Goal: Transaction & Acquisition: Obtain resource

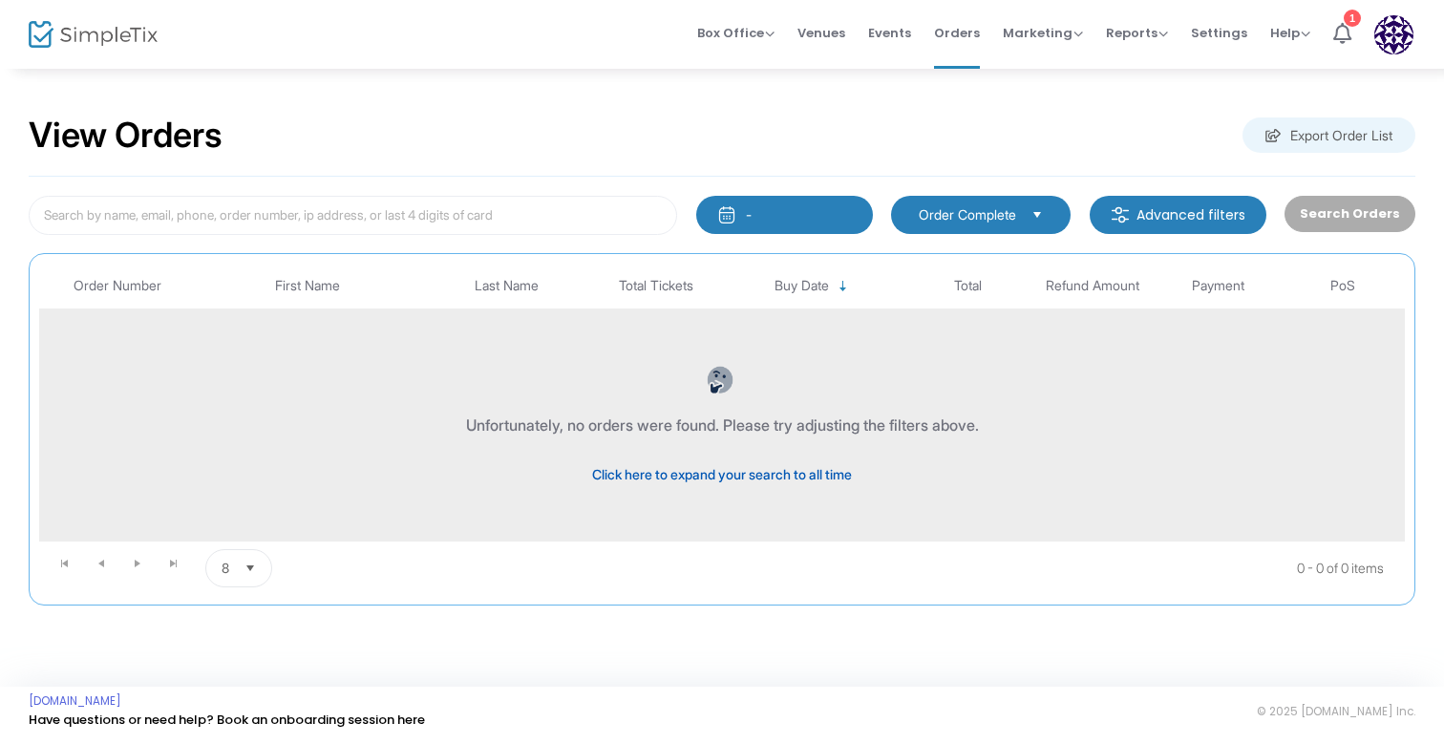
click at [788, 466] on span "Click here to expand your search to all time" at bounding box center [722, 474] width 260 height 16
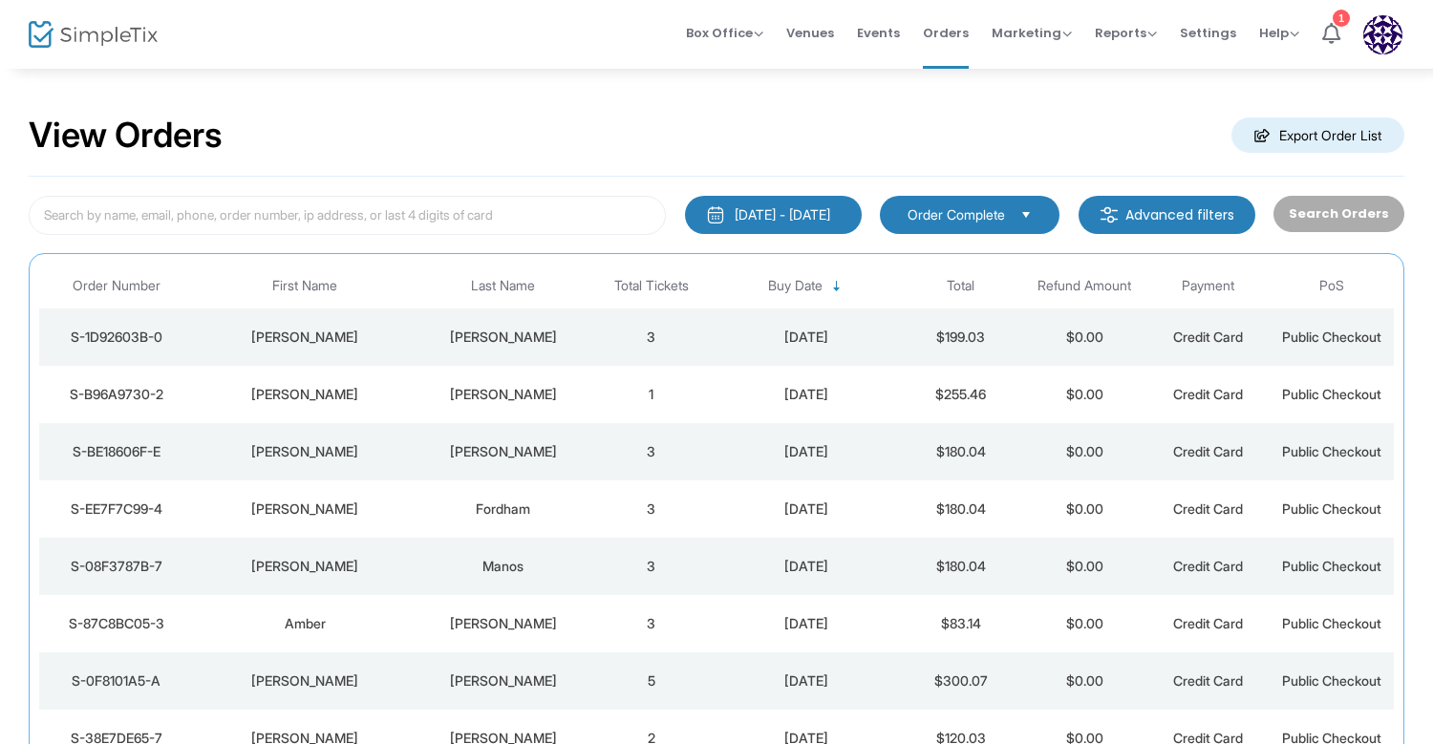
click at [742, 212] on div "[DATE] - [DATE]" at bounding box center [783, 214] width 96 height 19
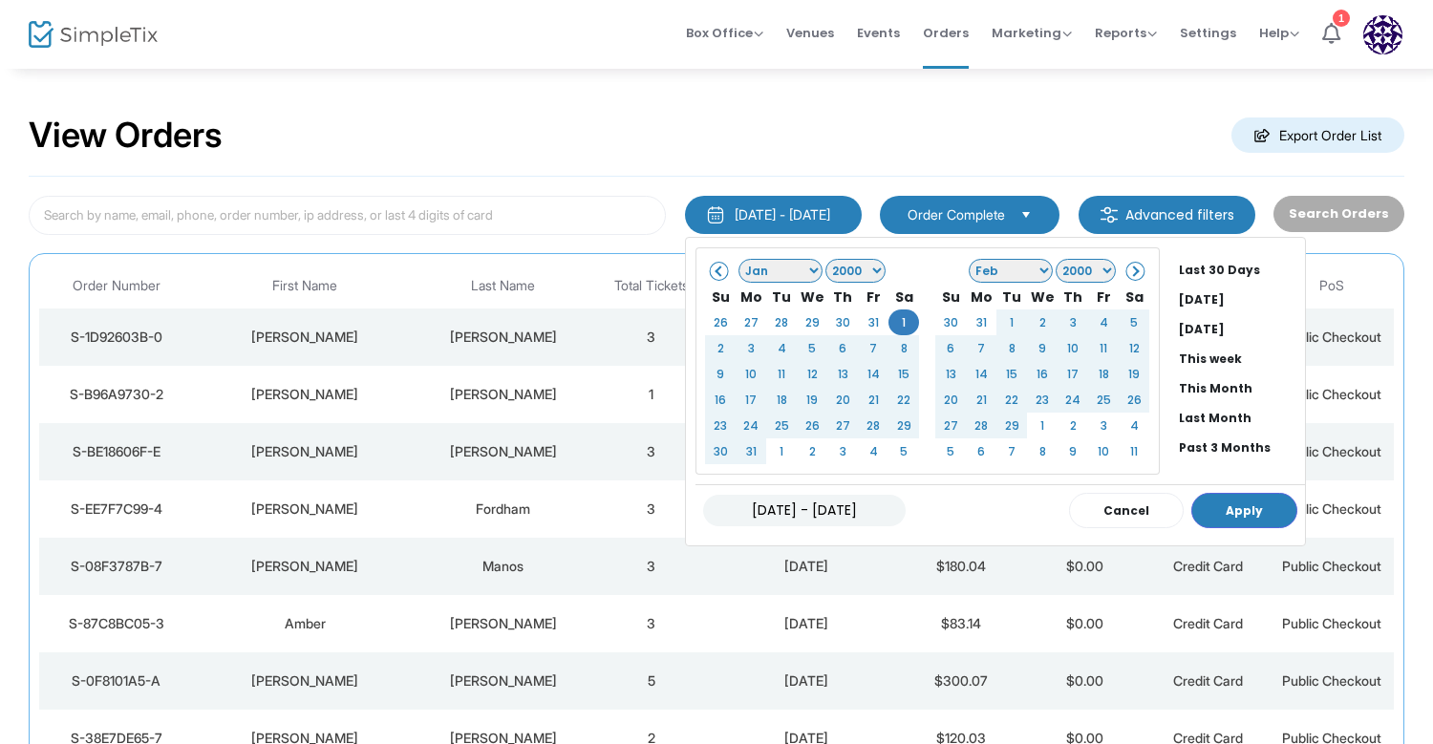
click at [1128, 270] on span at bounding box center [1133, 271] width 11 height 11
click at [1128, 269] on span at bounding box center [1133, 271] width 11 height 11
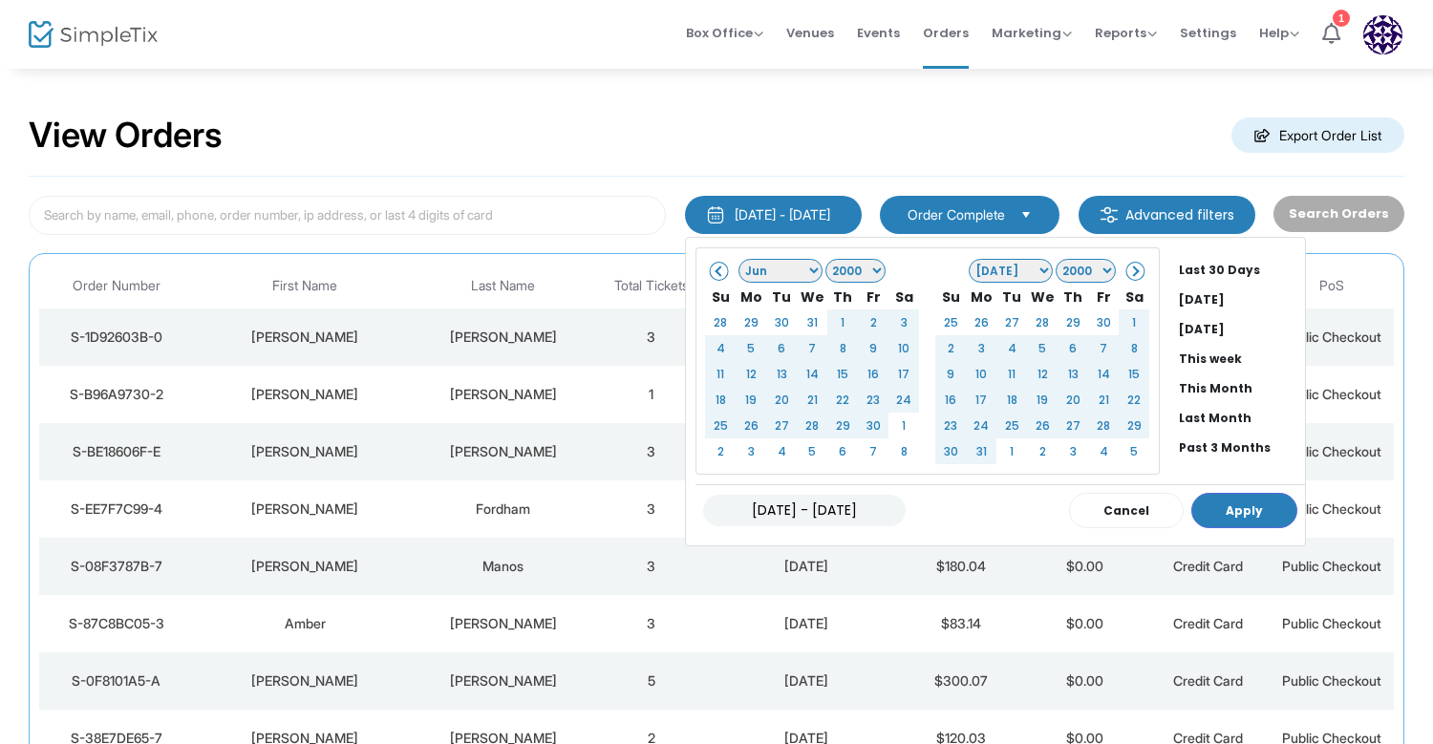
click at [1128, 269] on span at bounding box center [1133, 271] width 11 height 11
click at [1205, 413] on li "Last Month" at bounding box center [1238, 418] width 134 height 30
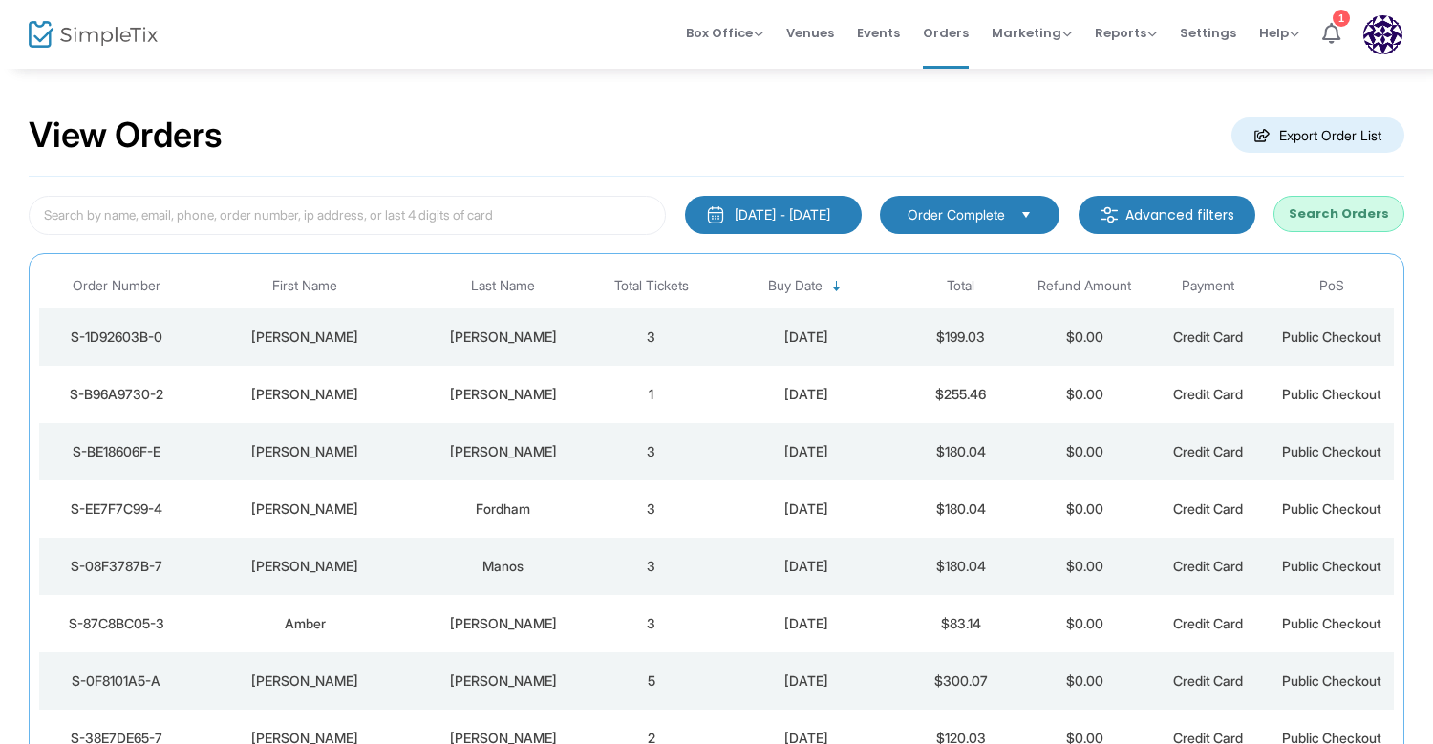
click at [788, 206] on div "[DATE] - [DATE]" at bounding box center [783, 214] width 96 height 19
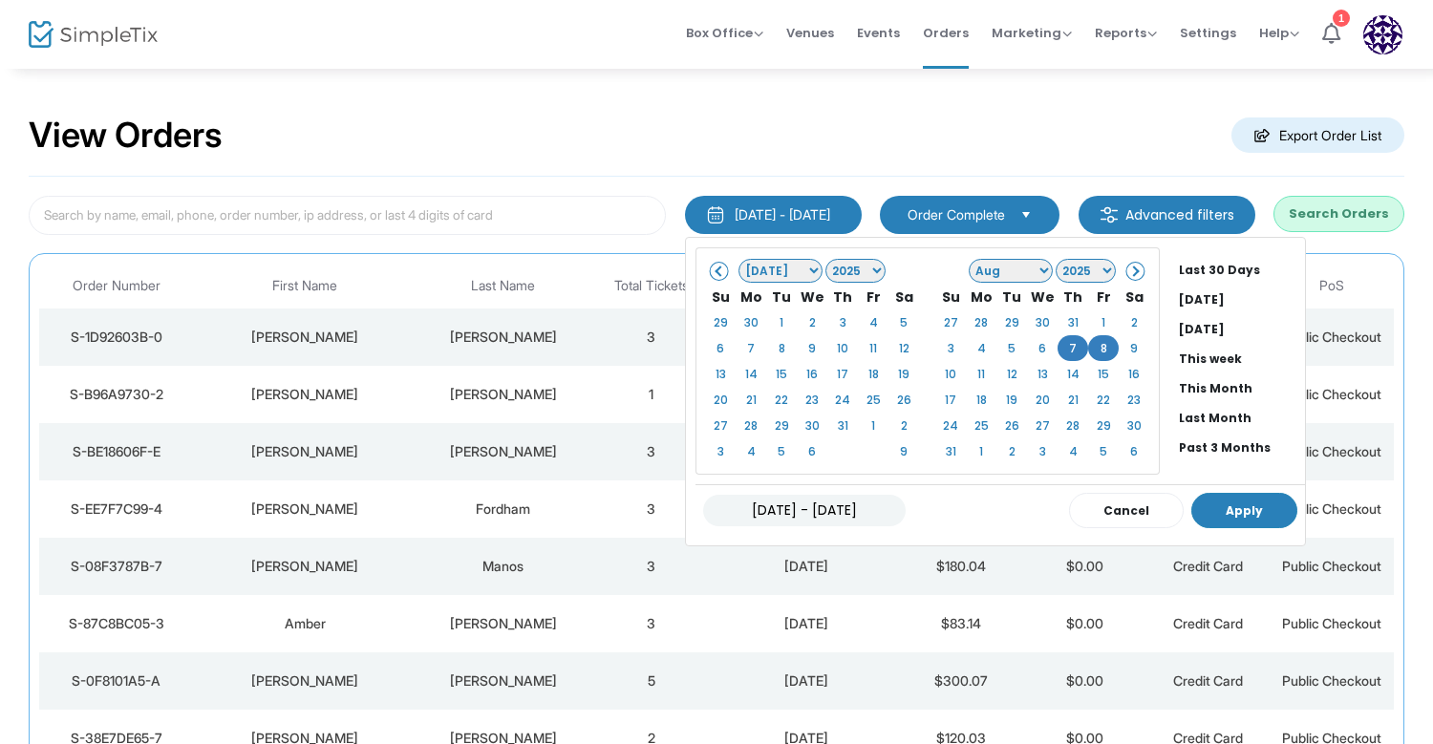
click at [1210, 502] on button "Apply" at bounding box center [1244, 510] width 106 height 35
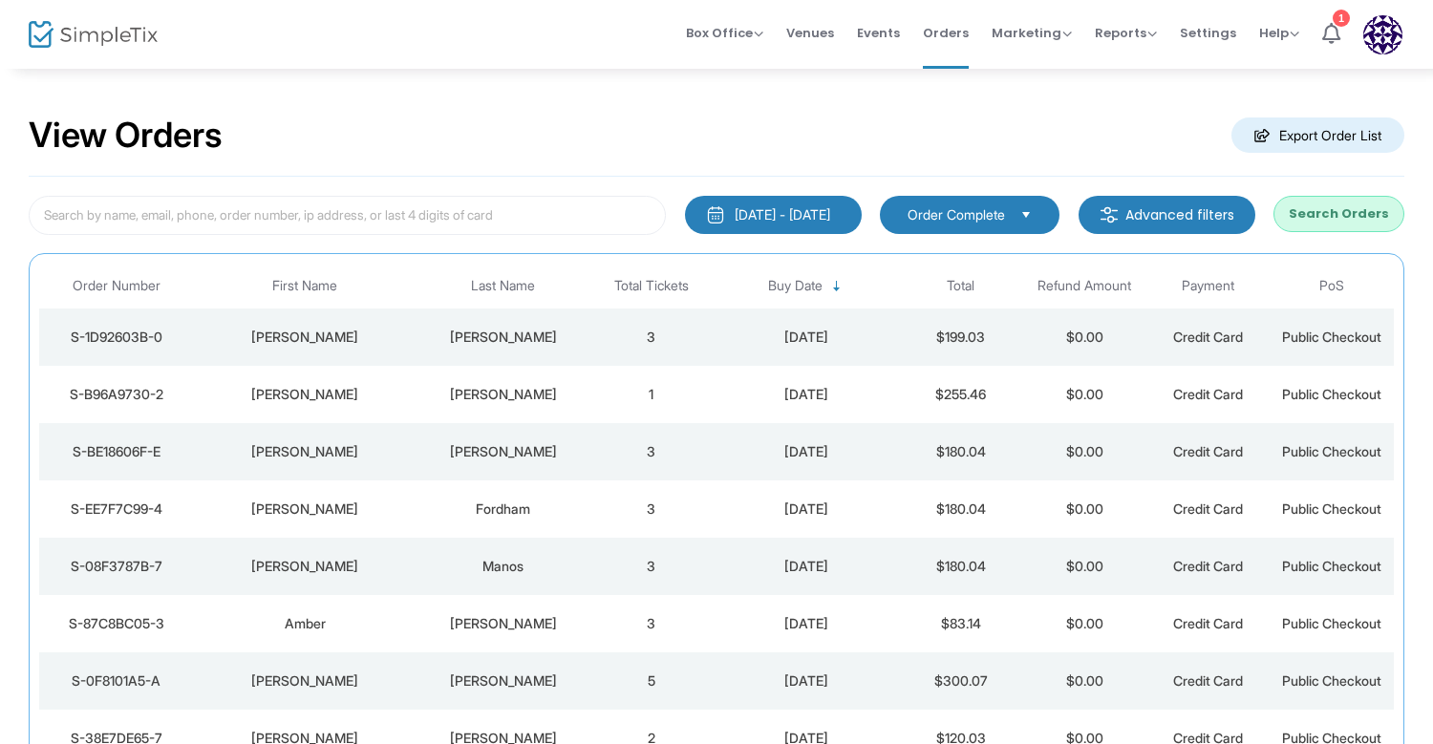
click at [1282, 138] on m-button "Export Order List" at bounding box center [1317, 134] width 173 height 35
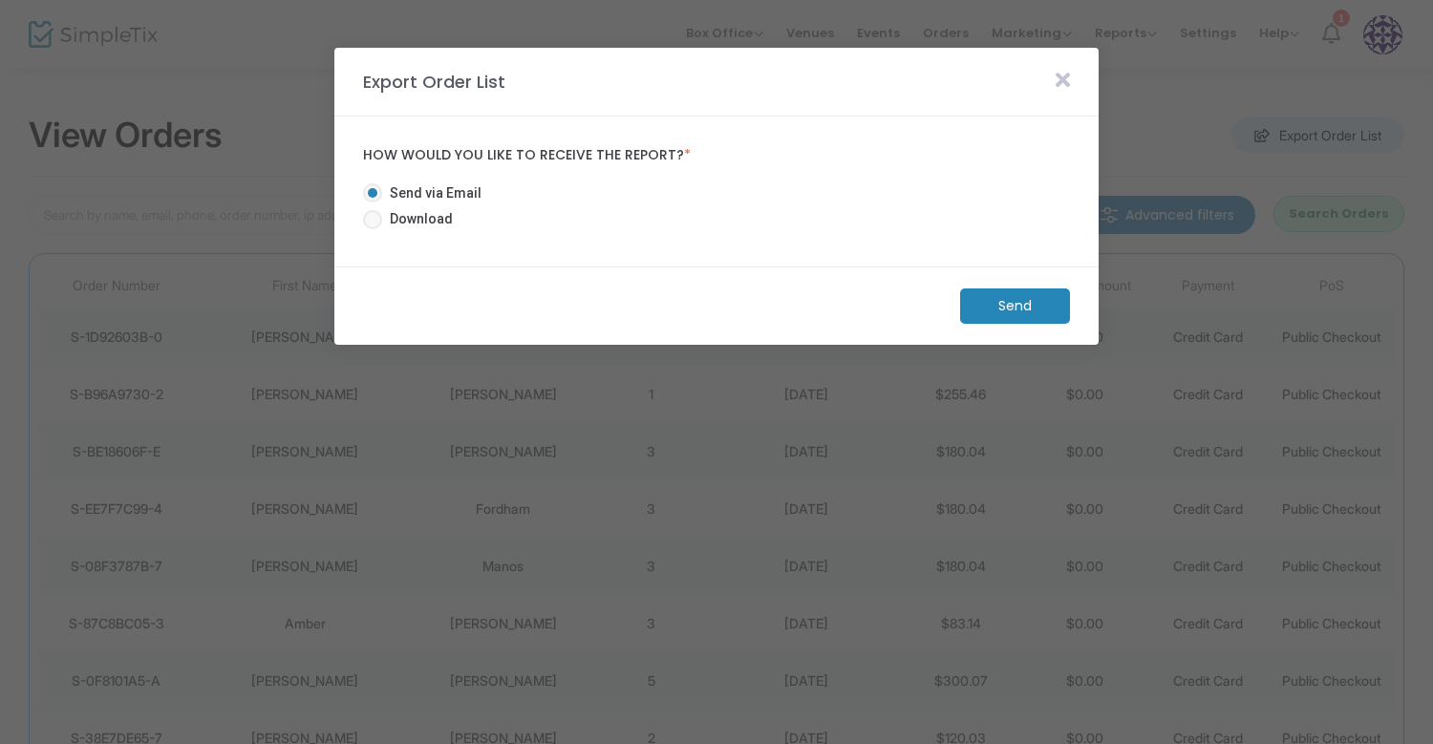
click at [385, 218] on span "Download" at bounding box center [417, 219] width 71 height 20
click at [373, 229] on input "Download" at bounding box center [372, 229] width 1 height 1
radio input "true"
click at [967, 297] on m-button "Download" at bounding box center [999, 305] width 142 height 35
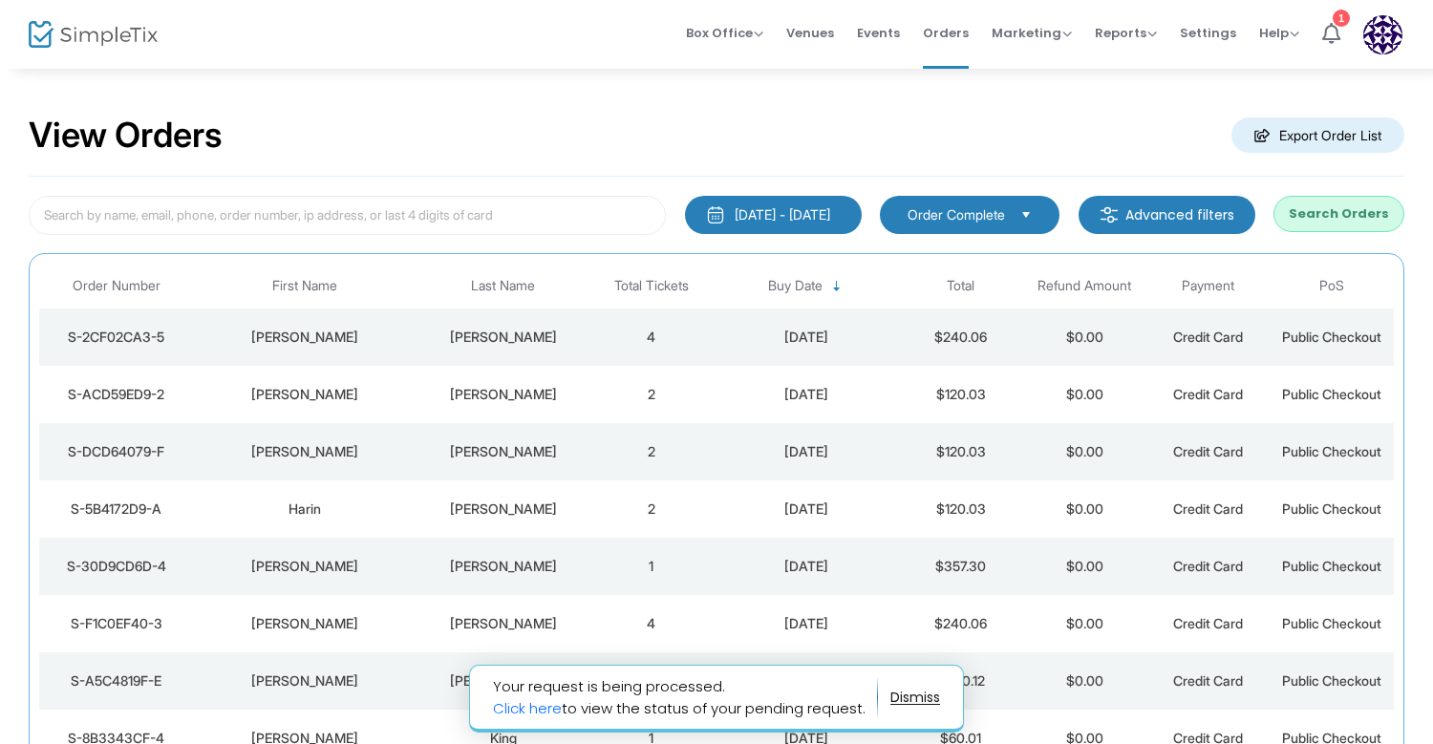
click at [918, 702] on button "button" at bounding box center [915, 698] width 50 height 31
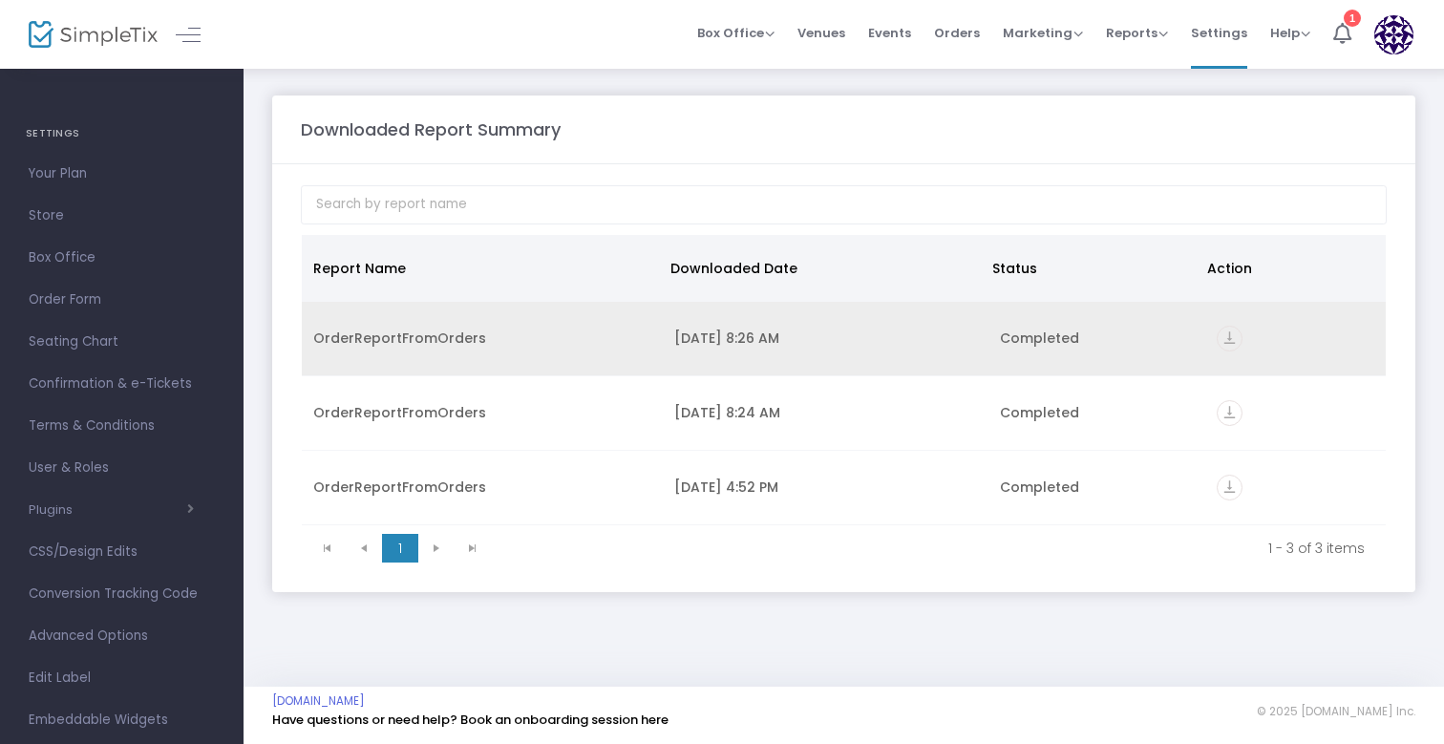
click at [1227, 335] on icon "vertical_align_bottom" at bounding box center [1230, 339] width 26 height 26
